Goal: Check status: Check status

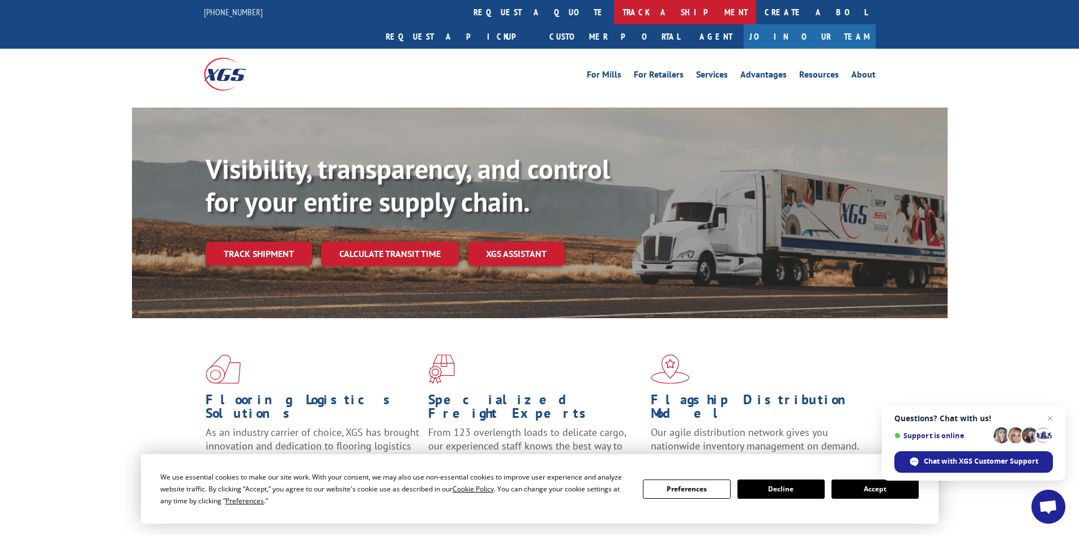
click at [614, 14] on link "track a shipment" at bounding box center [685, 12] width 142 height 24
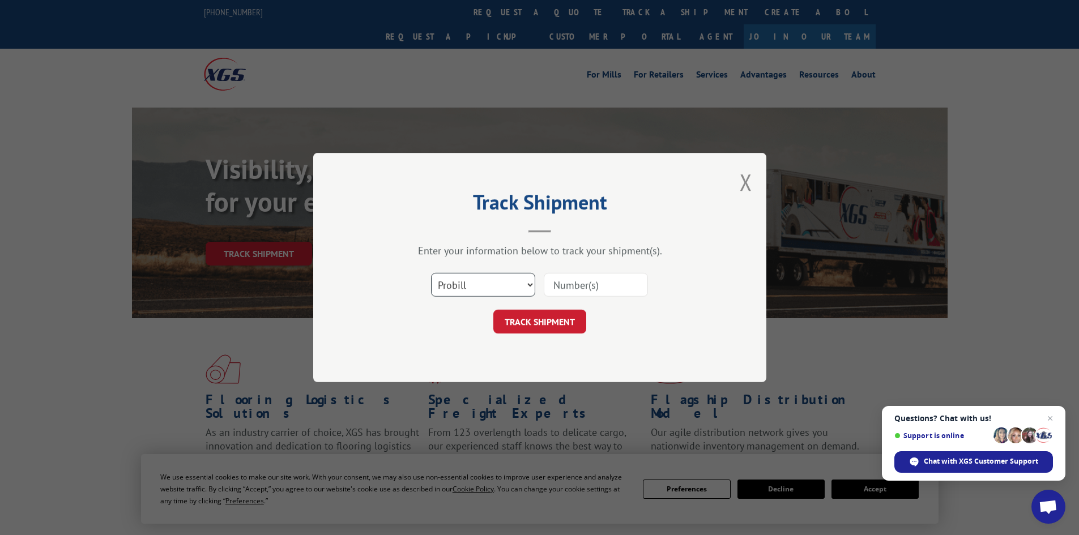
click at [472, 276] on select "Select category... Probill BOL PO" at bounding box center [483, 285] width 104 height 24
select select "bol"
click at [431, 273] on select "Select category... Probill BOL PO" at bounding box center [483, 285] width 104 height 24
click at [550, 279] on input at bounding box center [596, 285] width 104 height 24
paste input "5994870"
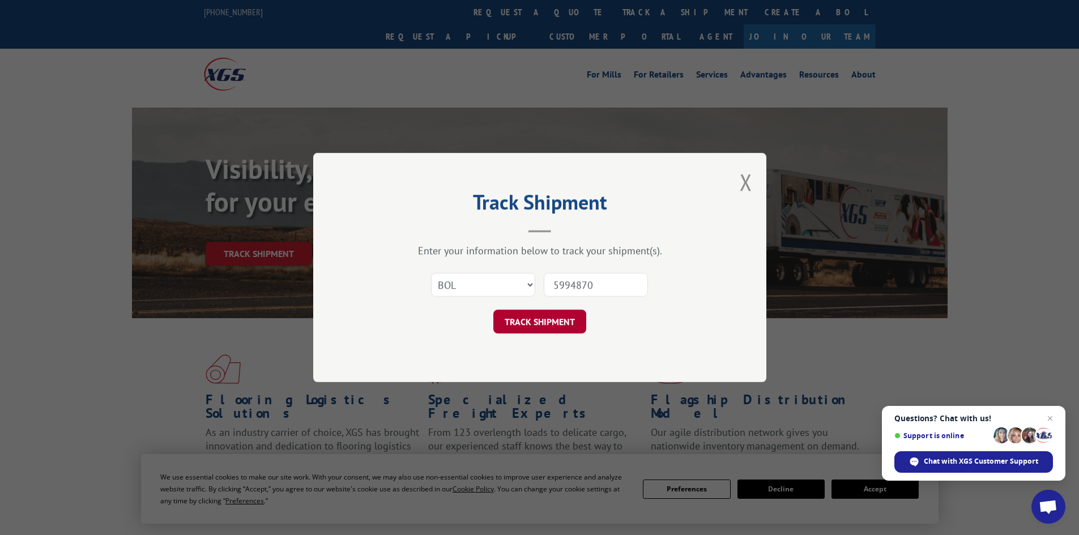
type input "5994870"
click at [550, 317] on button "TRACK SHIPMENT" at bounding box center [540, 322] width 93 height 24
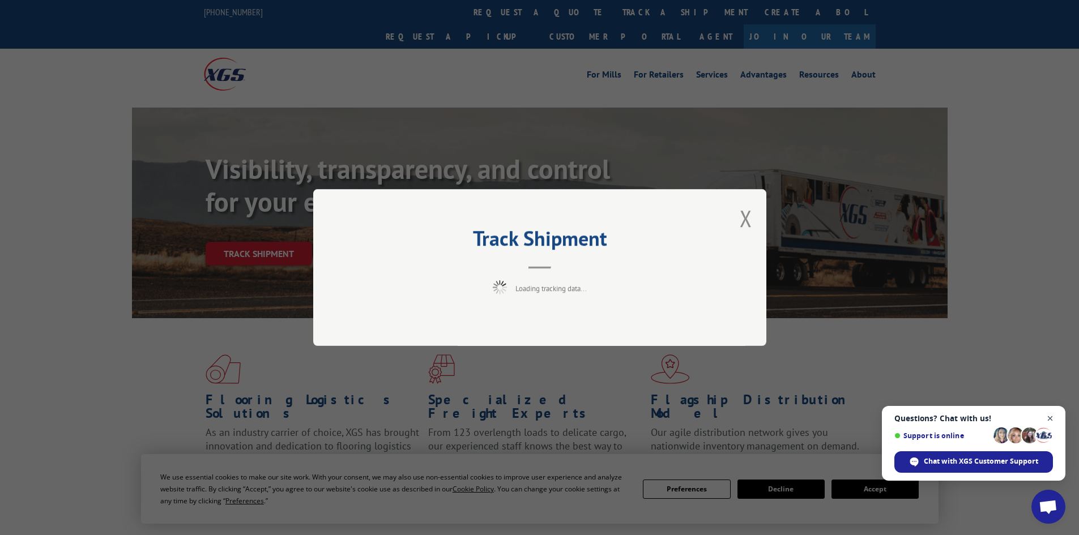
click at [1049, 415] on span "Open chat" at bounding box center [1051, 419] width 14 height 14
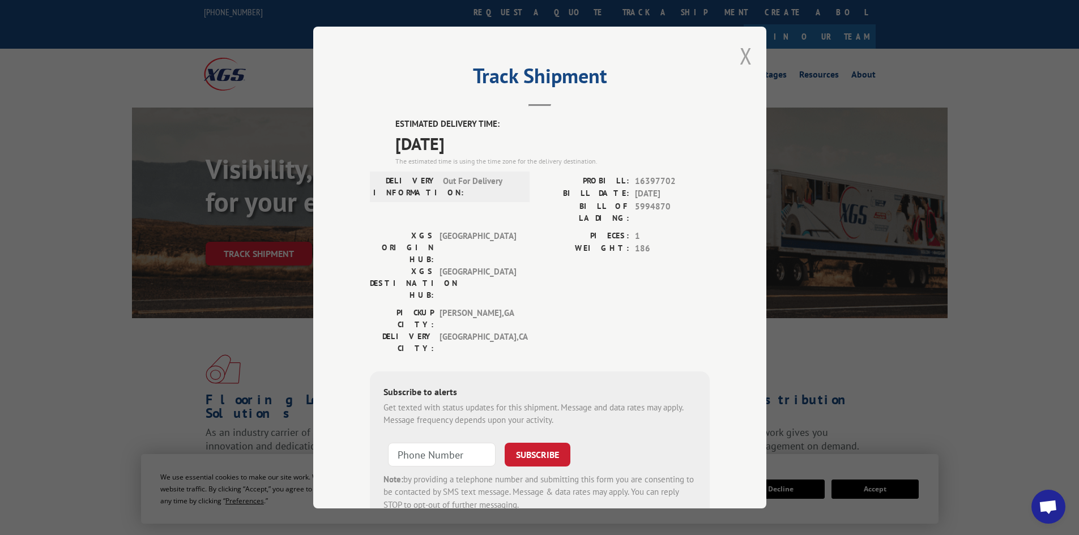
click at [743, 49] on button "Close modal" at bounding box center [746, 56] width 12 height 30
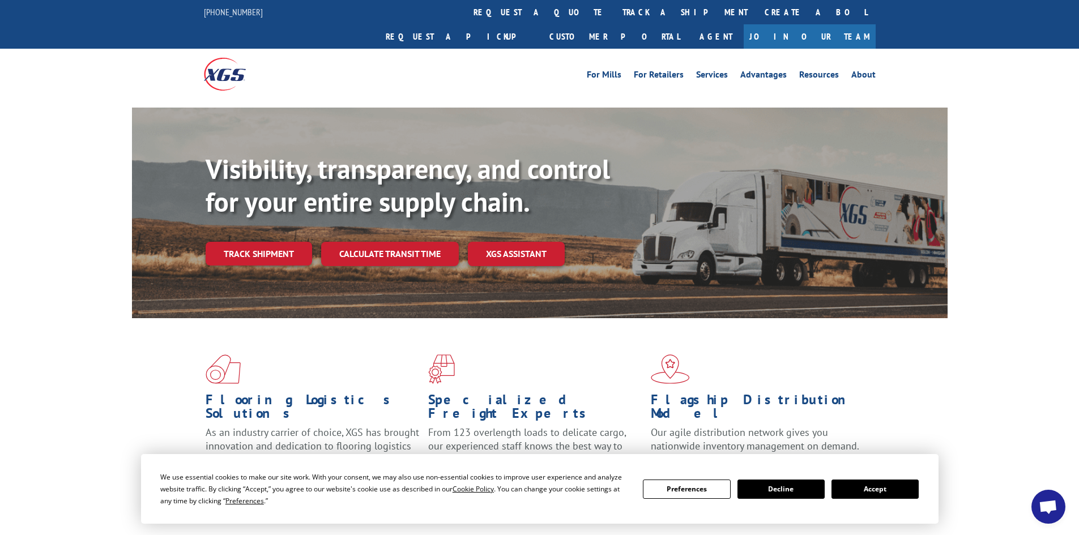
drag, startPoint x: 878, startPoint y: 486, endPoint x: 807, endPoint y: 389, distance: 120.0
click at [870, 472] on div "We use essential cookies to make our site work. With your consent, we may also …" at bounding box center [539, 489] width 759 height 36
click at [614, 15] on link "track a shipment" at bounding box center [685, 12] width 142 height 24
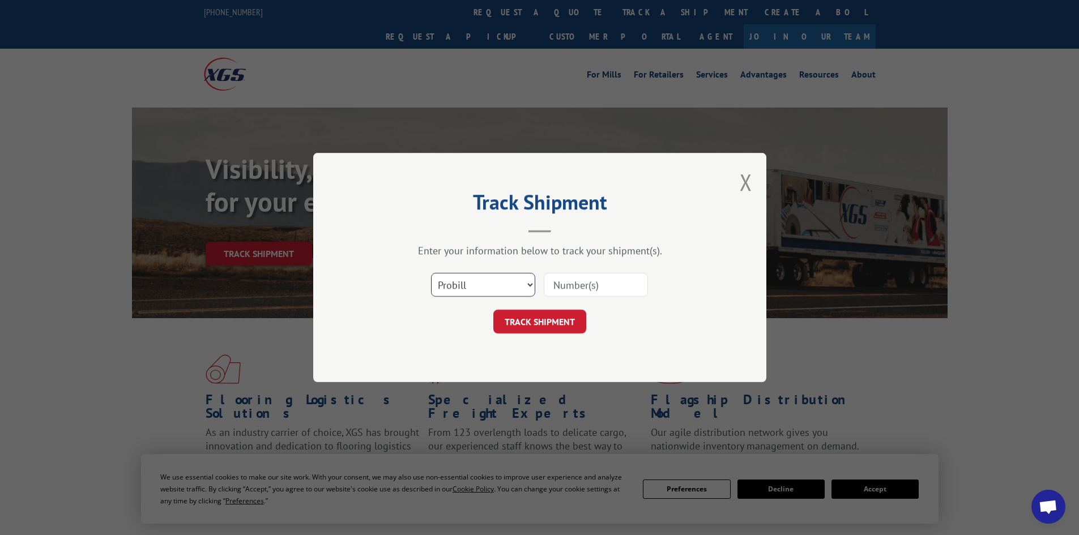
click at [483, 286] on select "Select category... Probill BOL PO" at bounding box center [483, 285] width 104 height 24
select select "bol"
click at [431, 273] on select "Select category... Probill BOL PO" at bounding box center [483, 285] width 104 height 24
paste input "5089322"
type input "5089322"
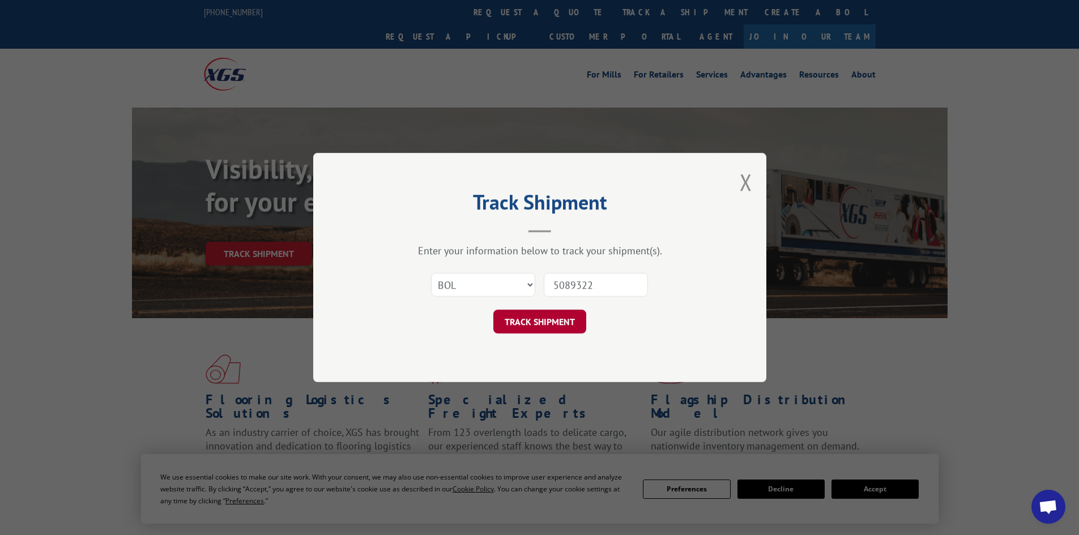
click at [552, 322] on button "TRACK SHIPMENT" at bounding box center [540, 322] width 93 height 24
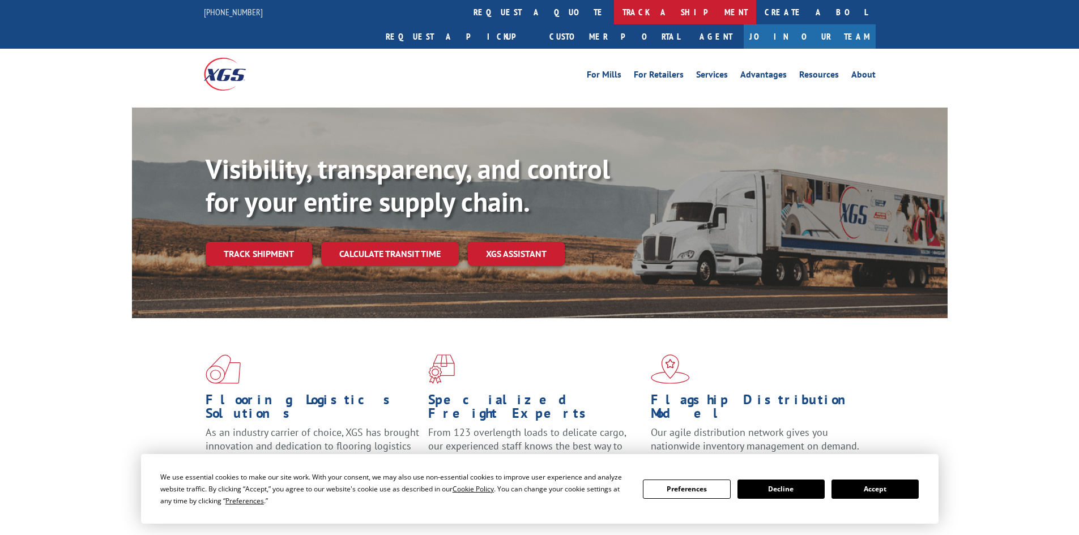
click at [614, 11] on link "track a shipment" at bounding box center [685, 12] width 142 height 24
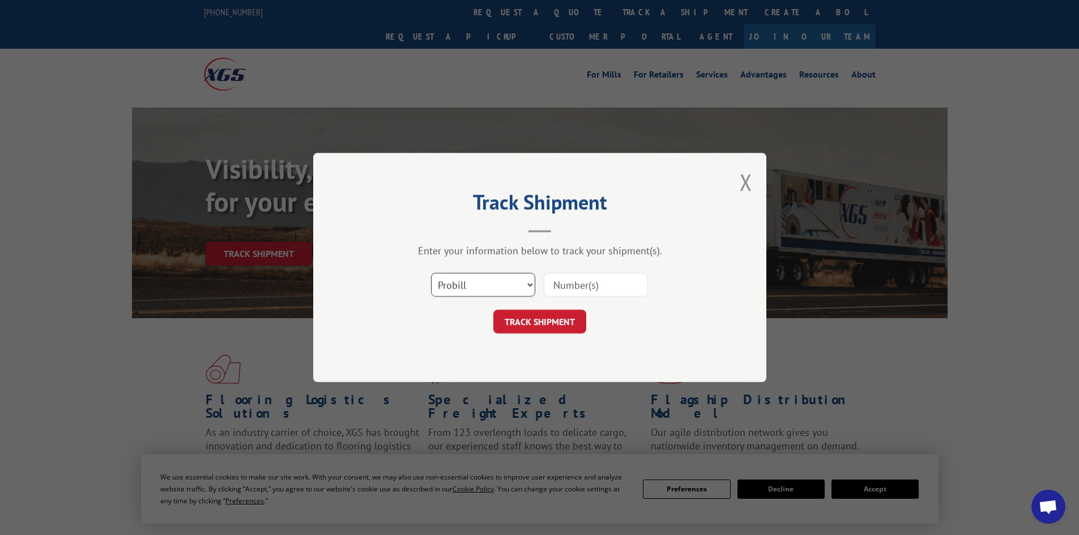
click at [467, 291] on select "Select category... Probill BOL PO" at bounding box center [483, 285] width 104 height 24
select select "bol"
click at [431, 273] on select "Select category... Probill BOL PO" at bounding box center [483, 285] width 104 height 24
paste input "5112438"
type input "5112438"
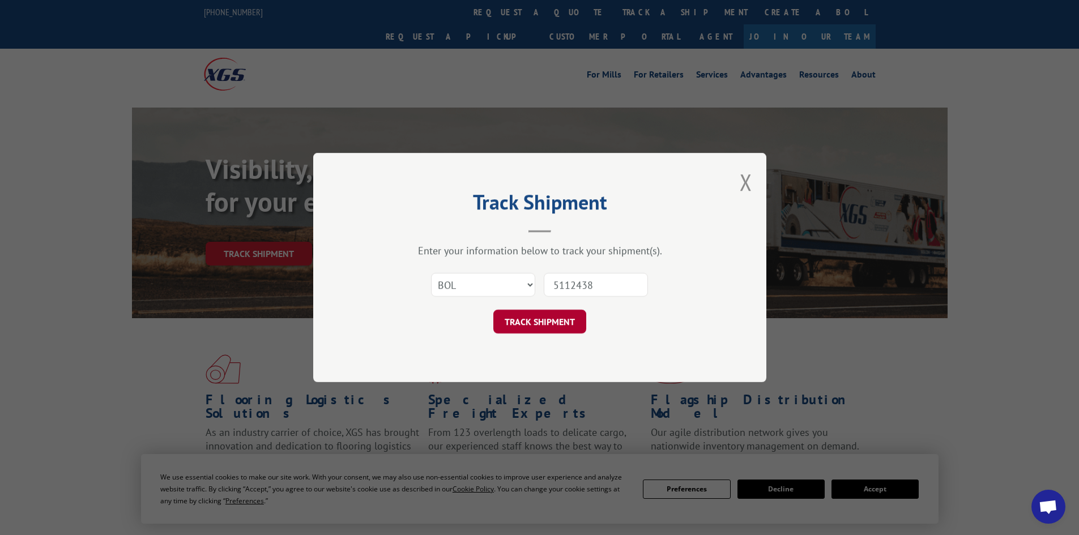
click at [559, 326] on button "TRACK SHIPMENT" at bounding box center [540, 322] width 93 height 24
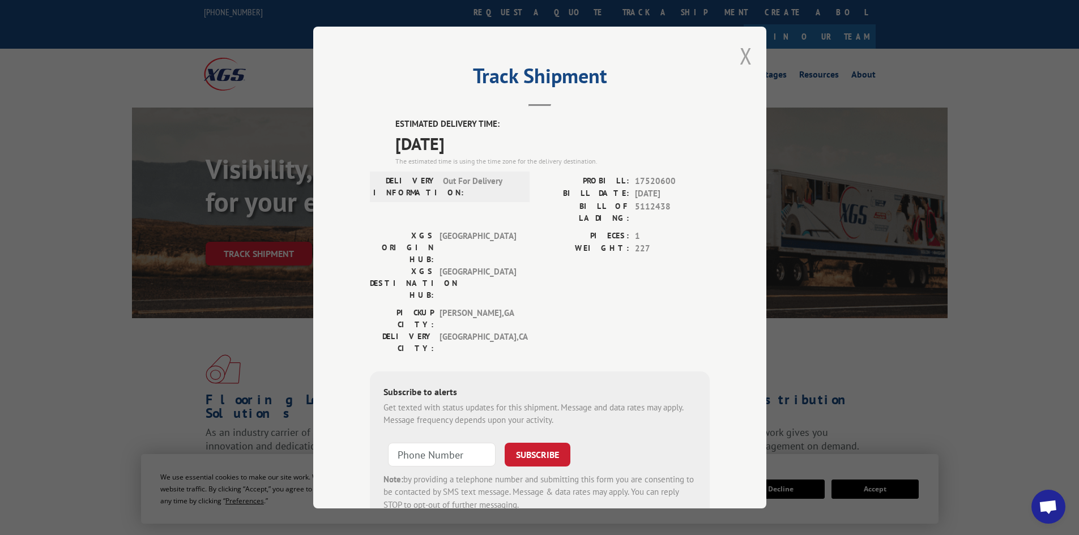
click at [740, 56] on button "Close modal" at bounding box center [746, 56] width 12 height 30
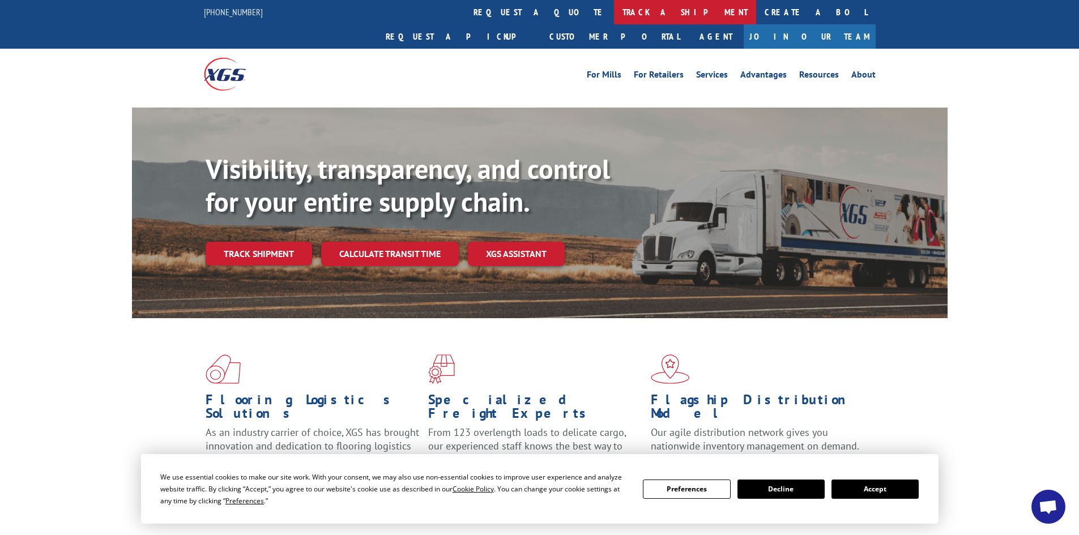
click at [614, 16] on link "track a shipment" at bounding box center [685, 12] width 142 height 24
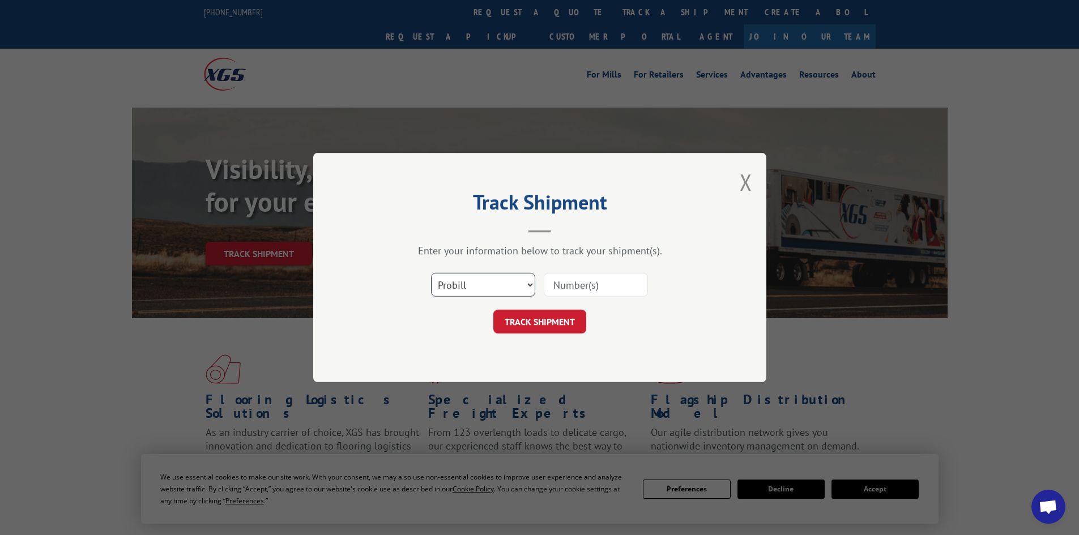
drag, startPoint x: 486, startPoint y: 282, endPoint x: 471, endPoint y: 291, distance: 17.0
click at [485, 282] on select "Select category... Probill BOL PO" at bounding box center [483, 285] width 104 height 24
select select "bol"
click at [431, 273] on select "Select category... Probill BOL PO" at bounding box center [483, 285] width 104 height 24
drag, startPoint x: 583, startPoint y: 273, endPoint x: 584, endPoint y: 282, distance: 9.1
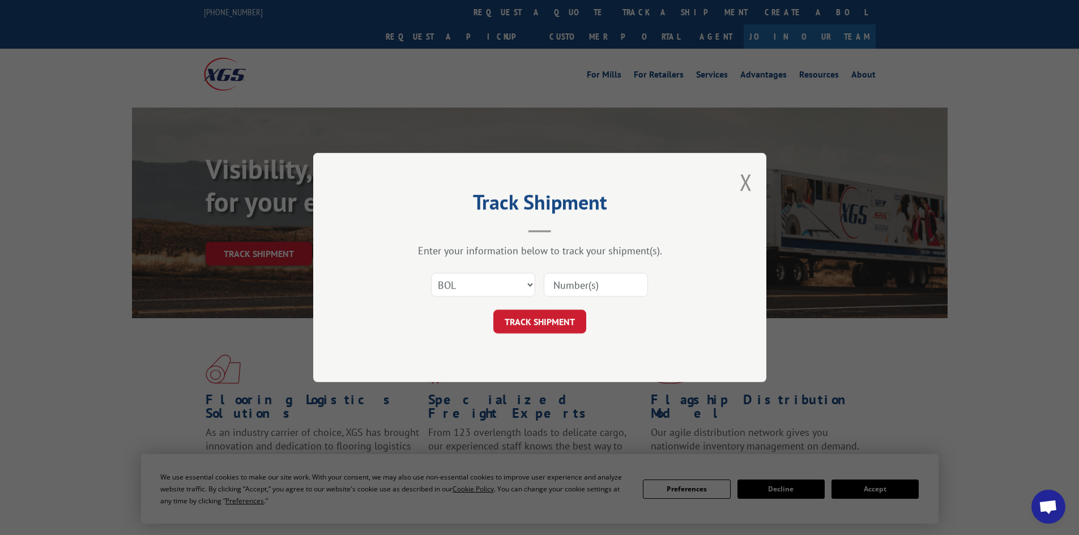
click at [584, 282] on input at bounding box center [596, 285] width 104 height 24
paste input "6010025"
type input "6010025"
click at [566, 326] on button "TRACK SHIPMENT" at bounding box center [540, 322] width 93 height 24
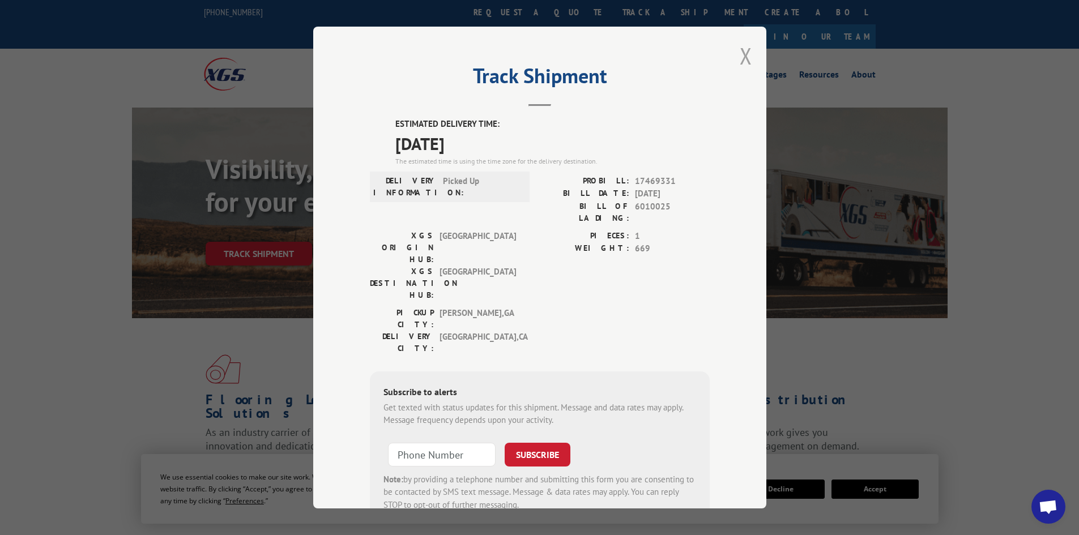
click at [740, 53] on button "Close modal" at bounding box center [746, 56] width 12 height 30
